Goal: Find specific page/section: Find specific page/section

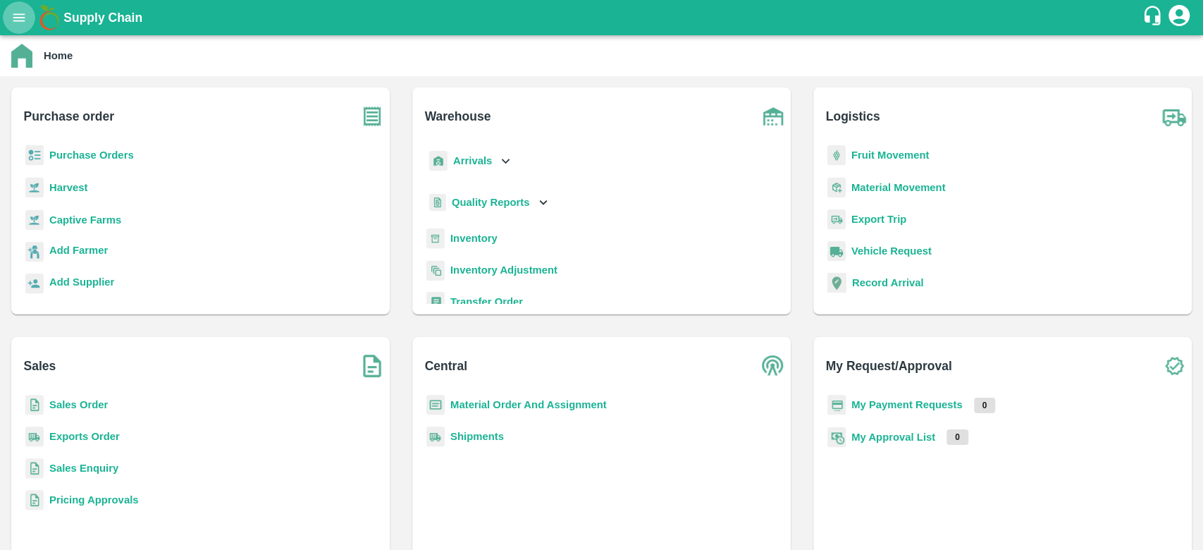
click at [22, 15] on icon "open drawer" at bounding box center [18, 17] width 15 height 15
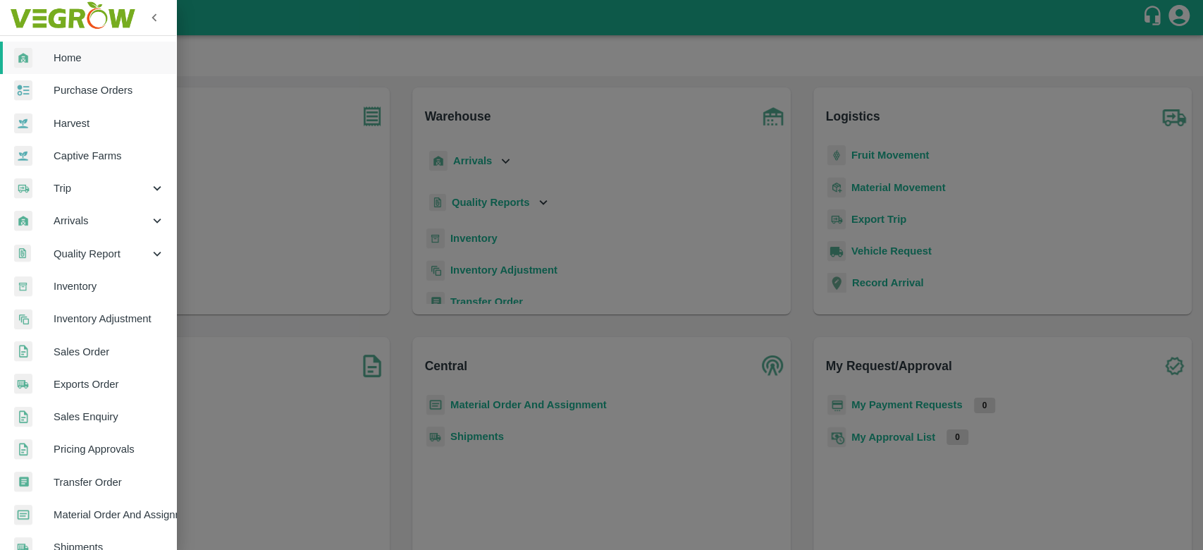
click at [23, 21] on div at bounding box center [601, 275] width 1203 height 550
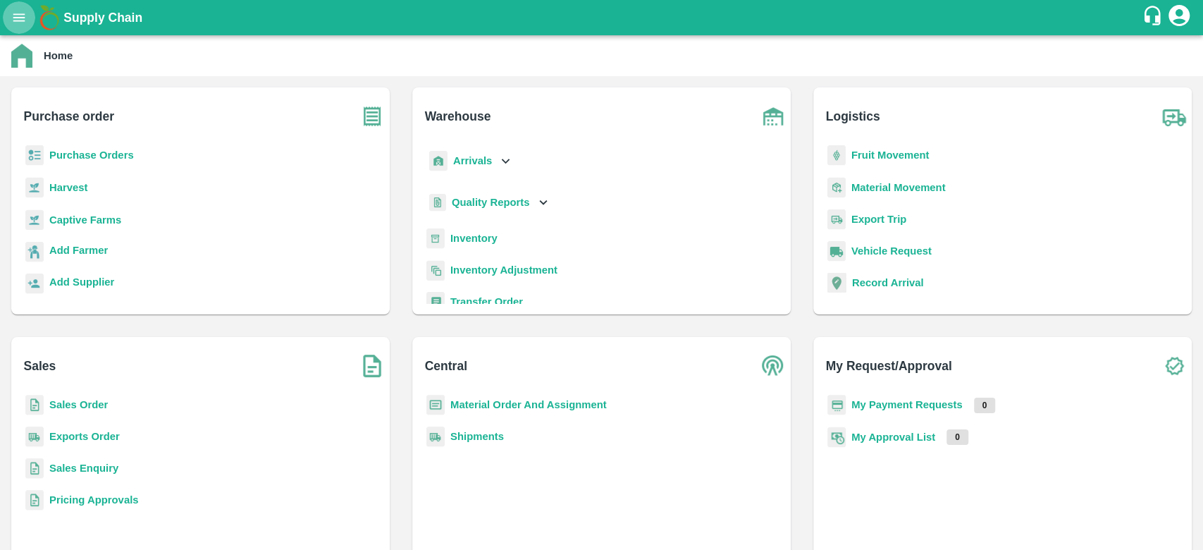
click at [23, 21] on icon "open drawer" at bounding box center [18, 17] width 15 height 15
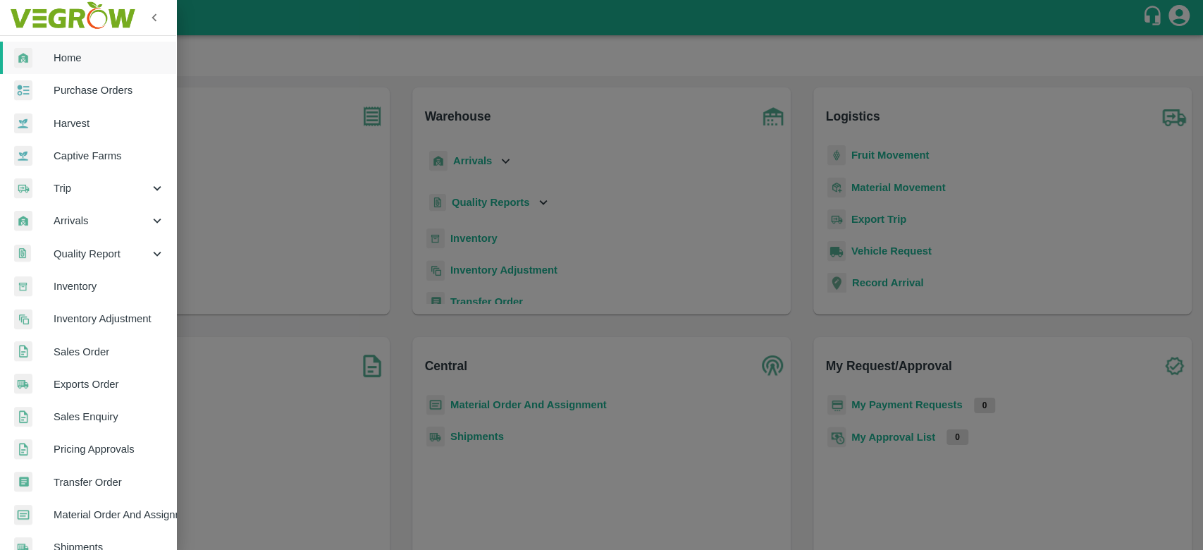
click at [23, 21] on div at bounding box center [601, 275] width 1203 height 550
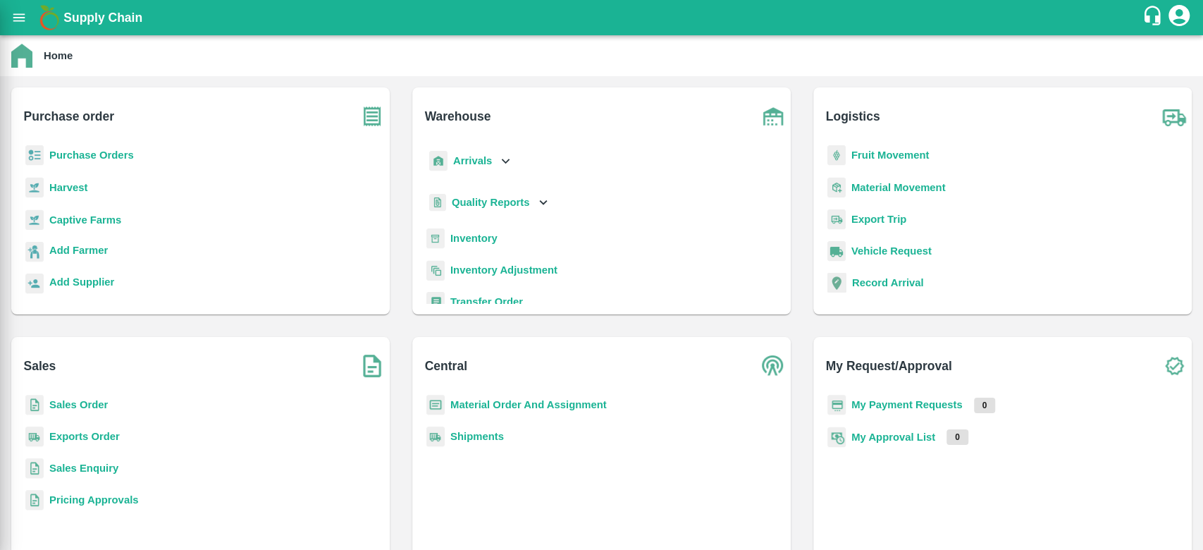
click at [23, 21] on div at bounding box center [601, 275] width 1203 height 550
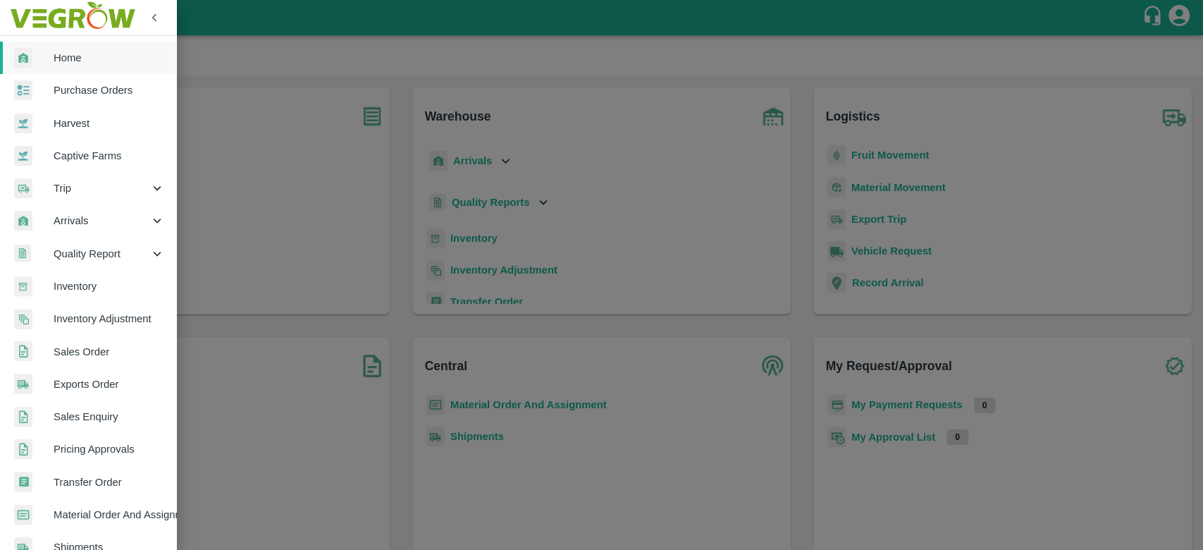
click at [18, 18] on div at bounding box center [601, 275] width 1203 height 550
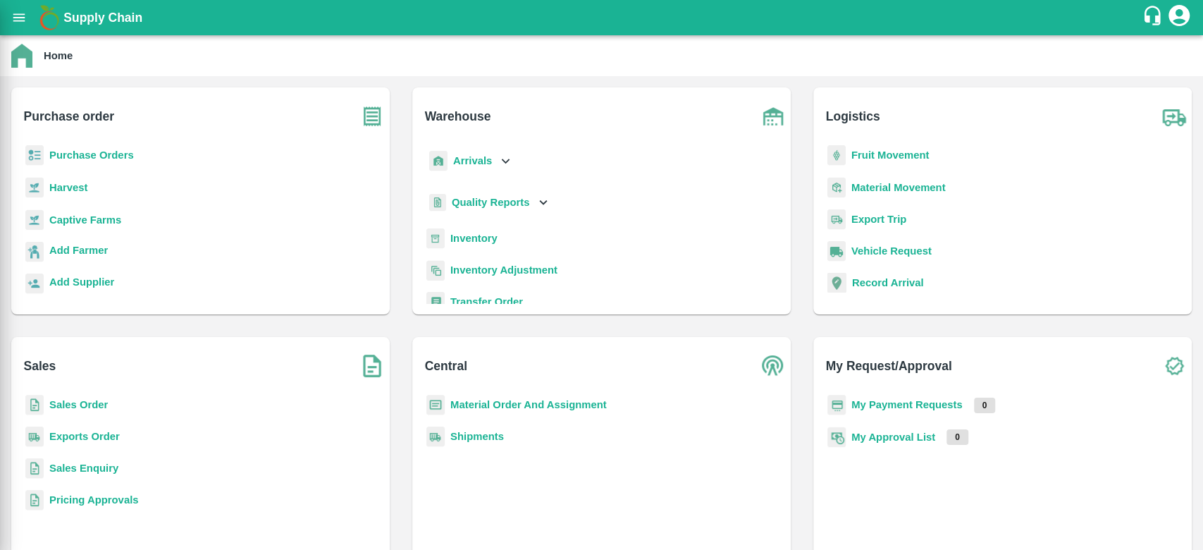
click at [18, 18] on div at bounding box center [601, 275] width 1203 height 550
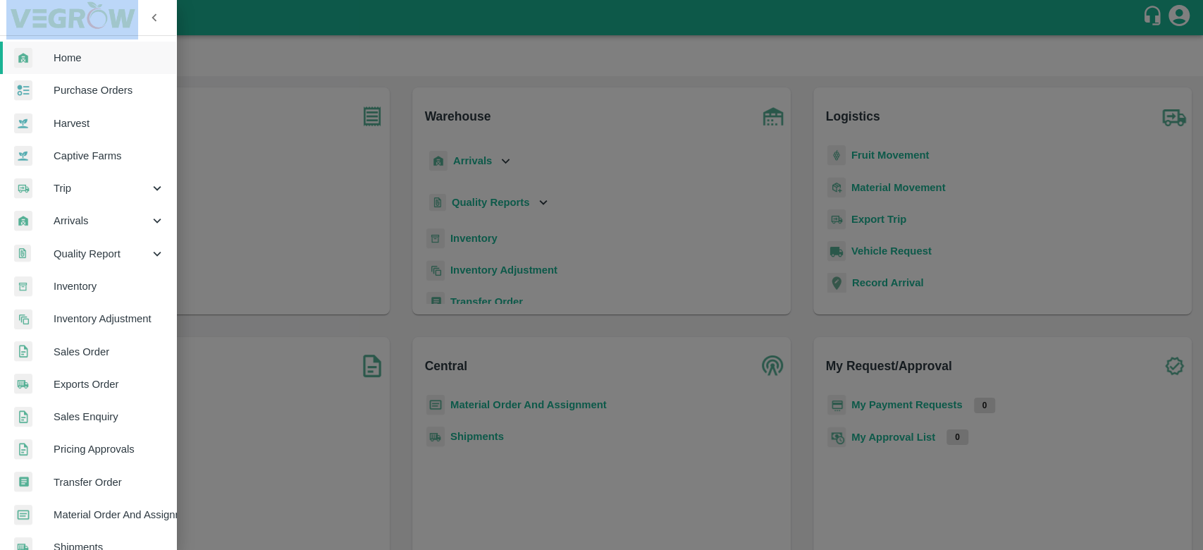
scroll to position [253, 0]
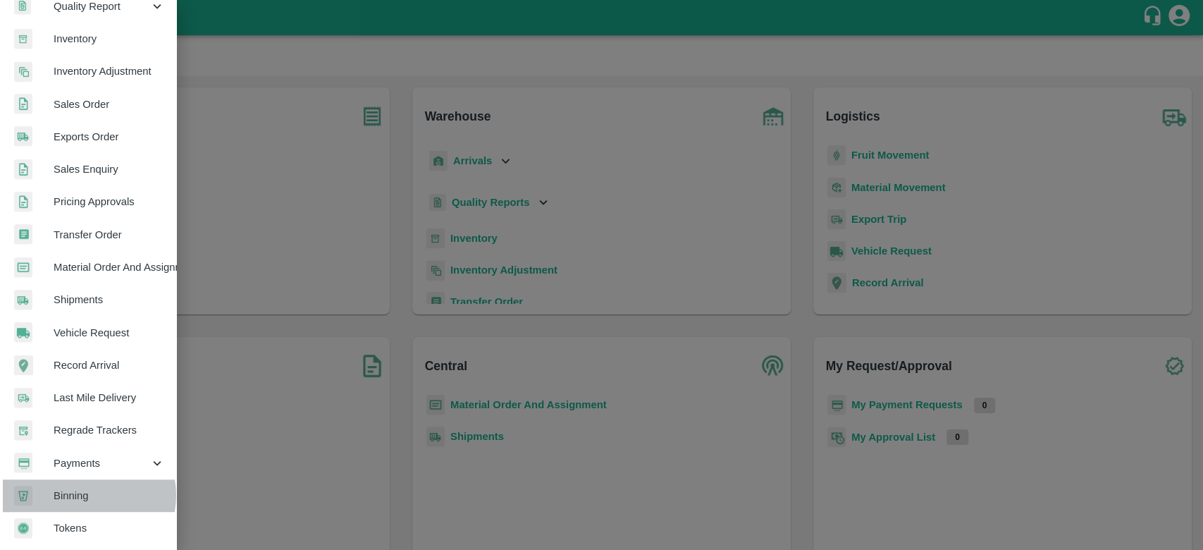
click at [85, 489] on span "Binning" at bounding box center [109, 495] width 111 height 15
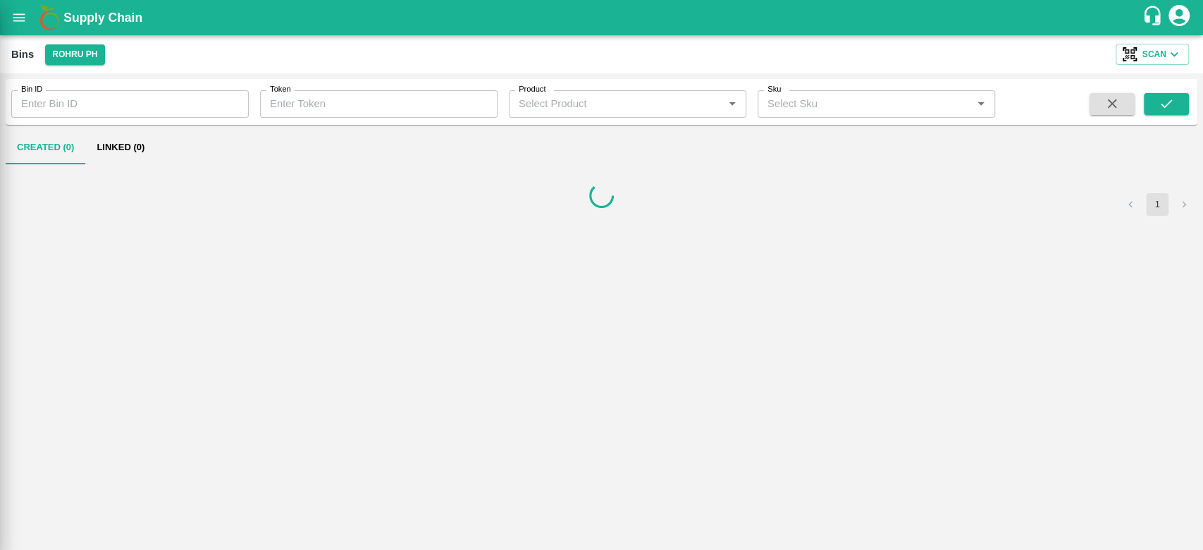
scroll to position [247, 0]
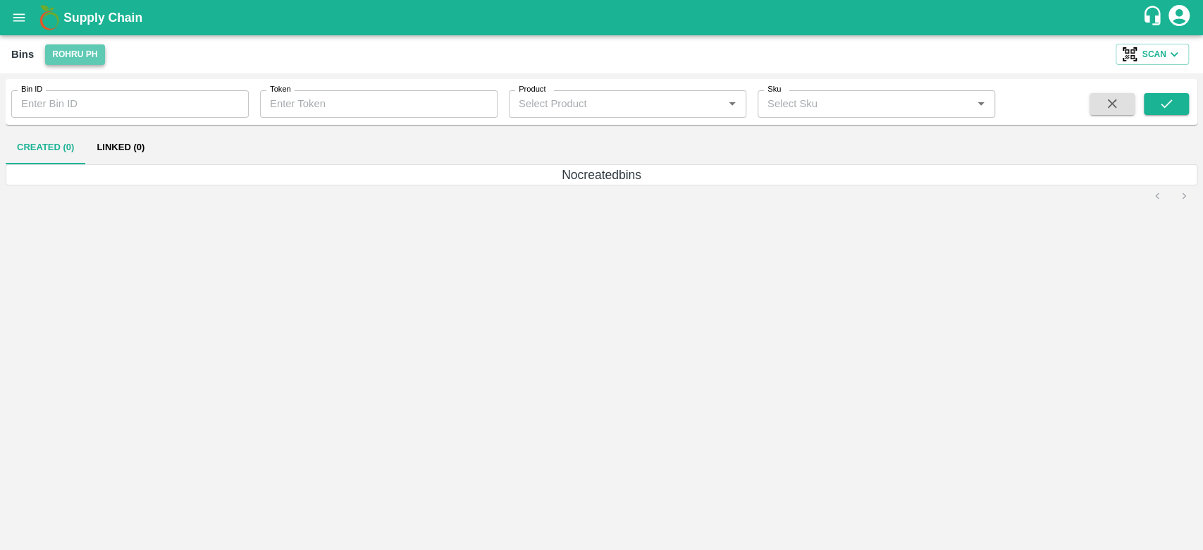
click at [73, 56] on button "Rohru PH" at bounding box center [74, 54] width 59 height 20
click at [80, 101] on li "Rohru[APPL]" at bounding box center [75, 107] width 84 height 24
click at [140, 277] on div "Bin ID Bin ID Token Token Product Product   * Sku Sku   * Created (0) Linked (0…" at bounding box center [601, 311] width 1191 height 465
click at [566, 317] on div "Bin ID Bin ID Token Token Product Product   * Sku Sku   * Created (0) Linked (0…" at bounding box center [601, 311] width 1191 height 465
